Goal: Communication & Community: Answer question/provide support

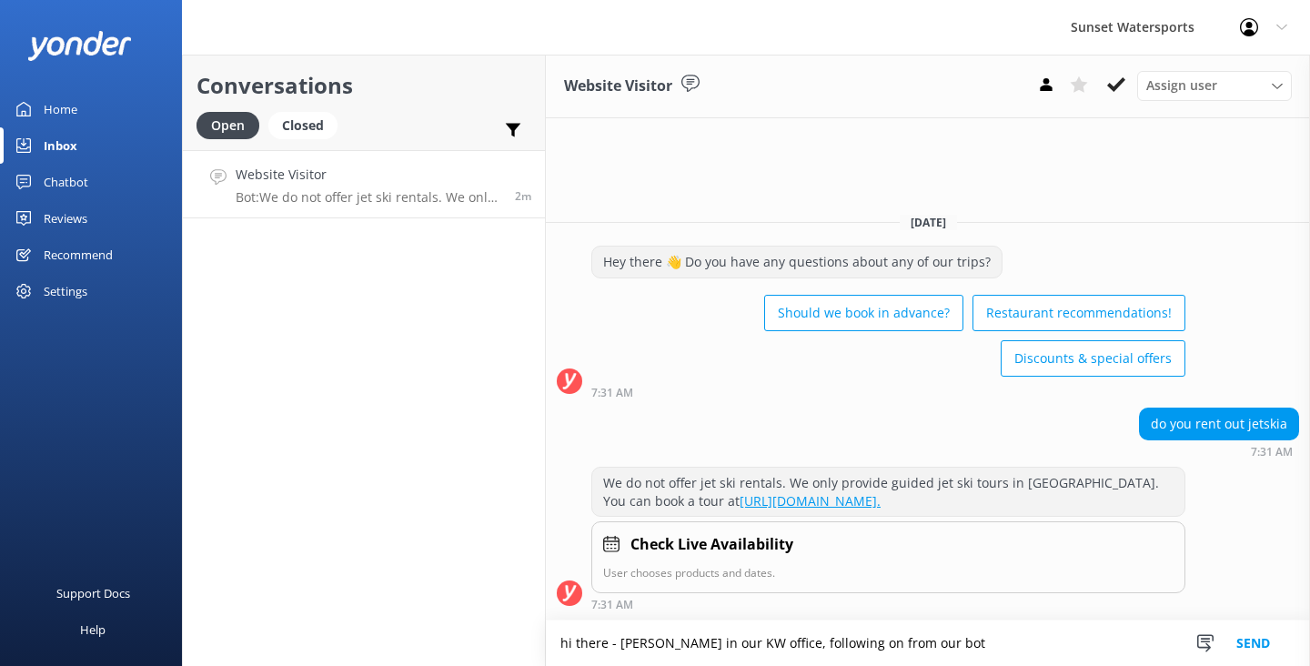
click at [612, 642] on textarea "hi there - [PERSON_NAME] in our KW office, following on from our bot" at bounding box center [928, 643] width 764 height 45
drag, startPoint x: 612, startPoint y: 642, endPoint x: 623, endPoint y: 654, distance: 16.1
click at [623, 654] on textarea "hi there [PERSON_NAME] in our KW office, following on from our bot" at bounding box center [928, 643] width 764 height 45
type textarea "hi there [PERSON_NAME] in our KW office, following on from our bot"
click at [1260, 636] on button "Send" at bounding box center [1253, 643] width 68 height 45
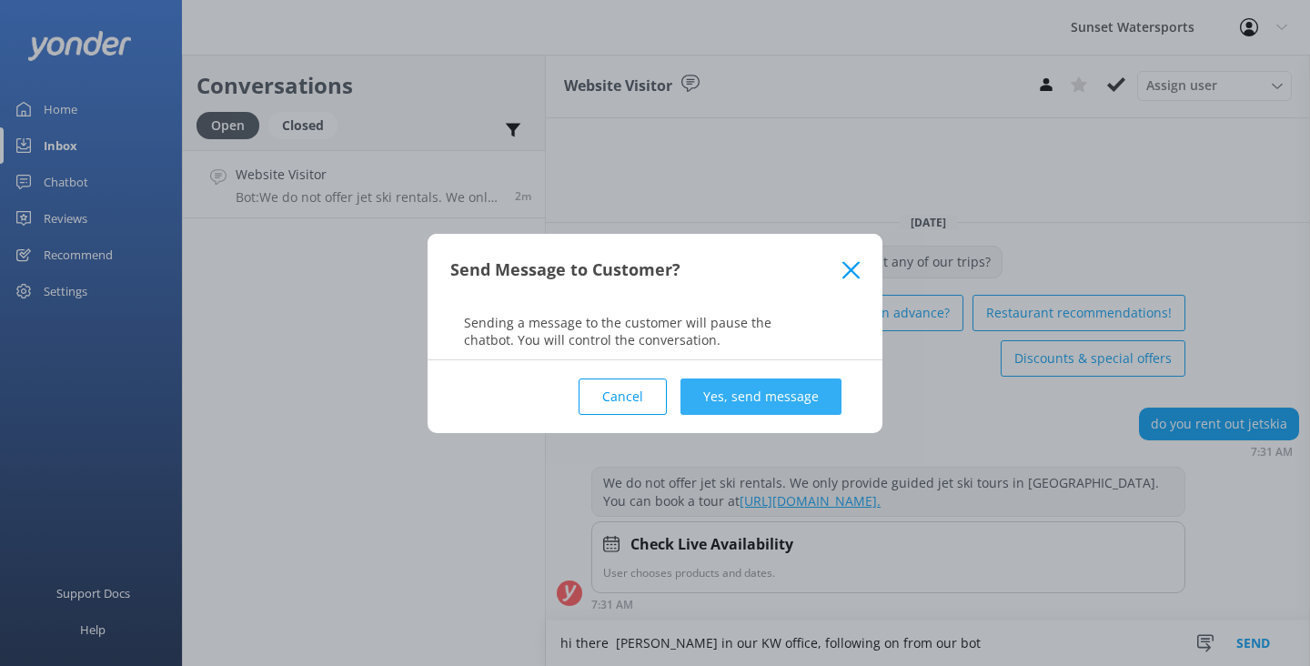
click at [772, 403] on button "Yes, send message" at bounding box center [761, 397] width 161 height 36
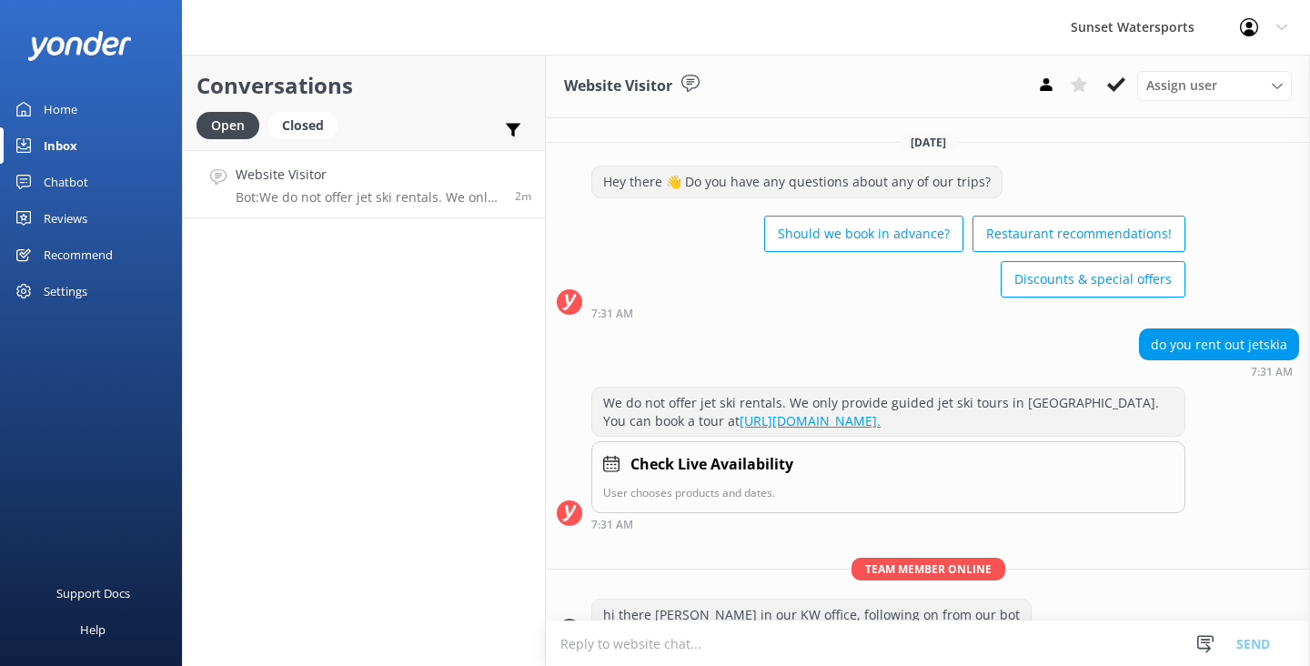
scroll to position [54, 0]
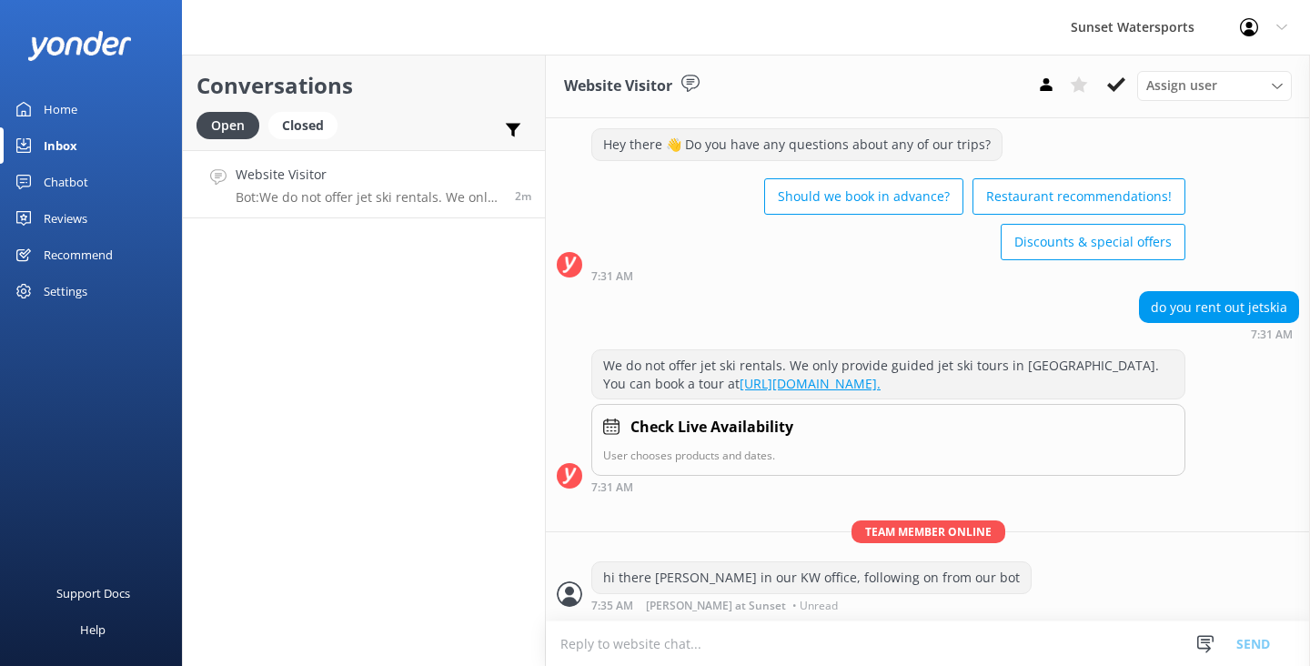
click at [611, 648] on textarea at bounding box center [928, 643] width 764 height 45
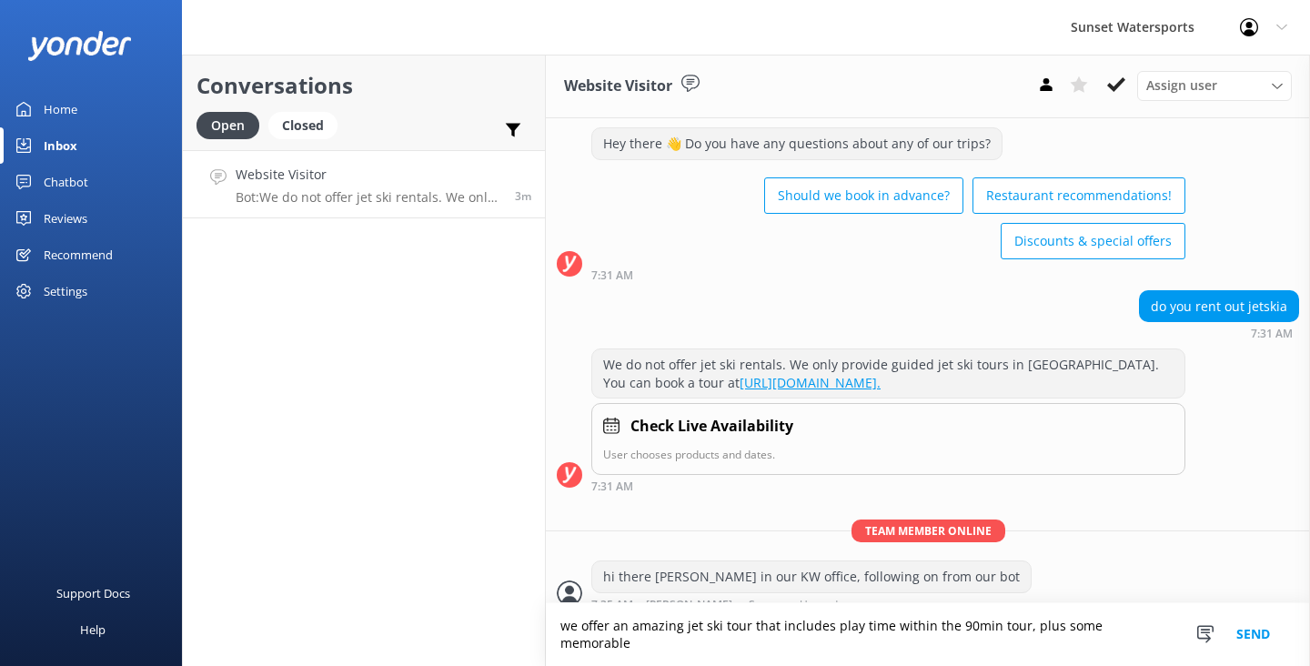
scroll to position [72, 0]
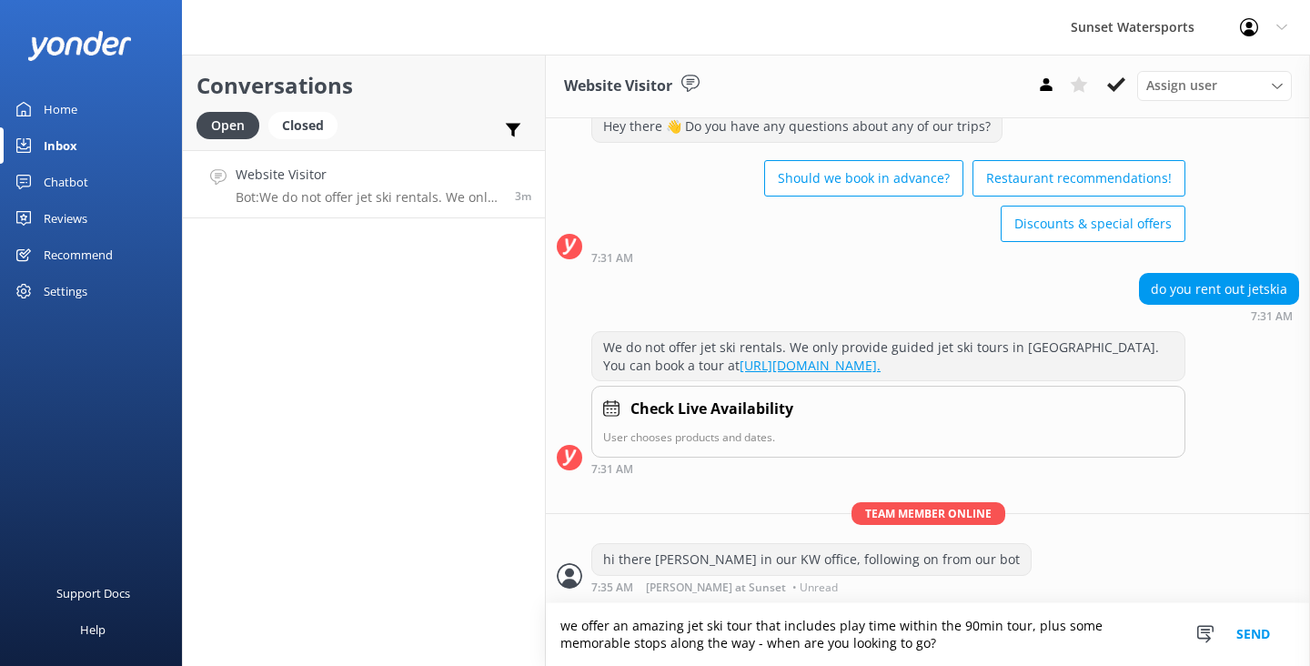
type textarea "we offer an amazing jet ski tour that includes play time within the 90min tour,…"
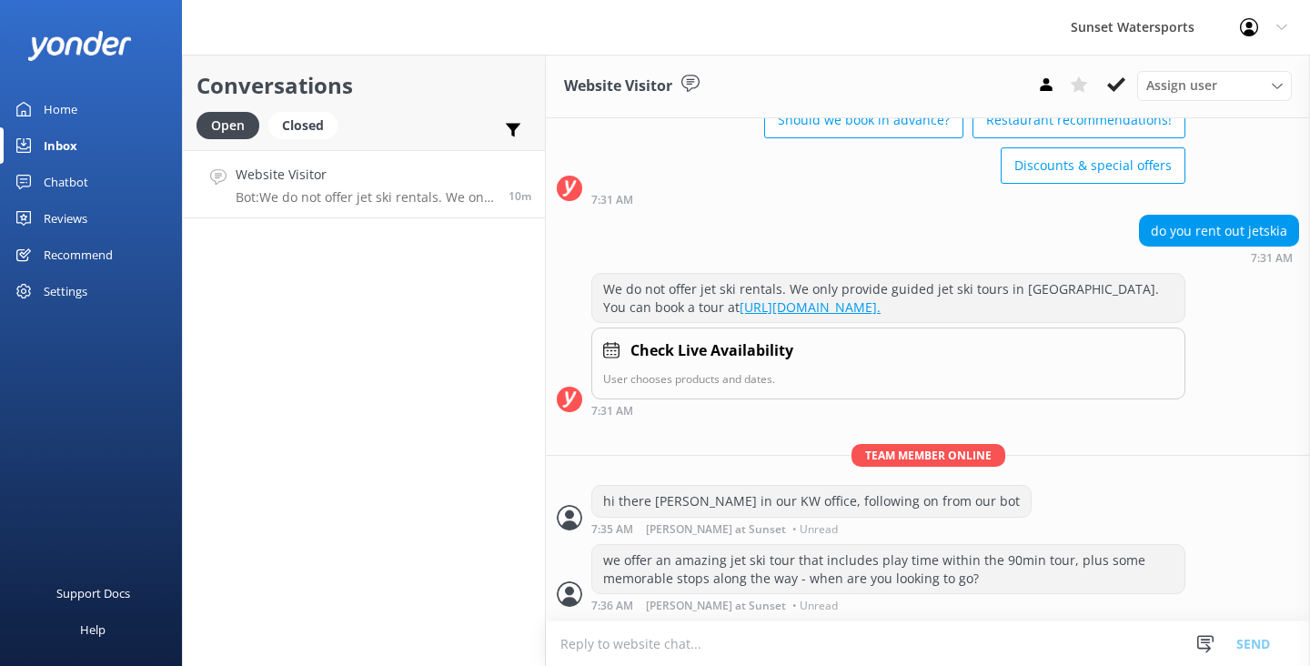
scroll to position [130, 0]
click at [1118, 88] on icon at bounding box center [1116, 85] width 18 height 18
